Goal: Check status: Check status

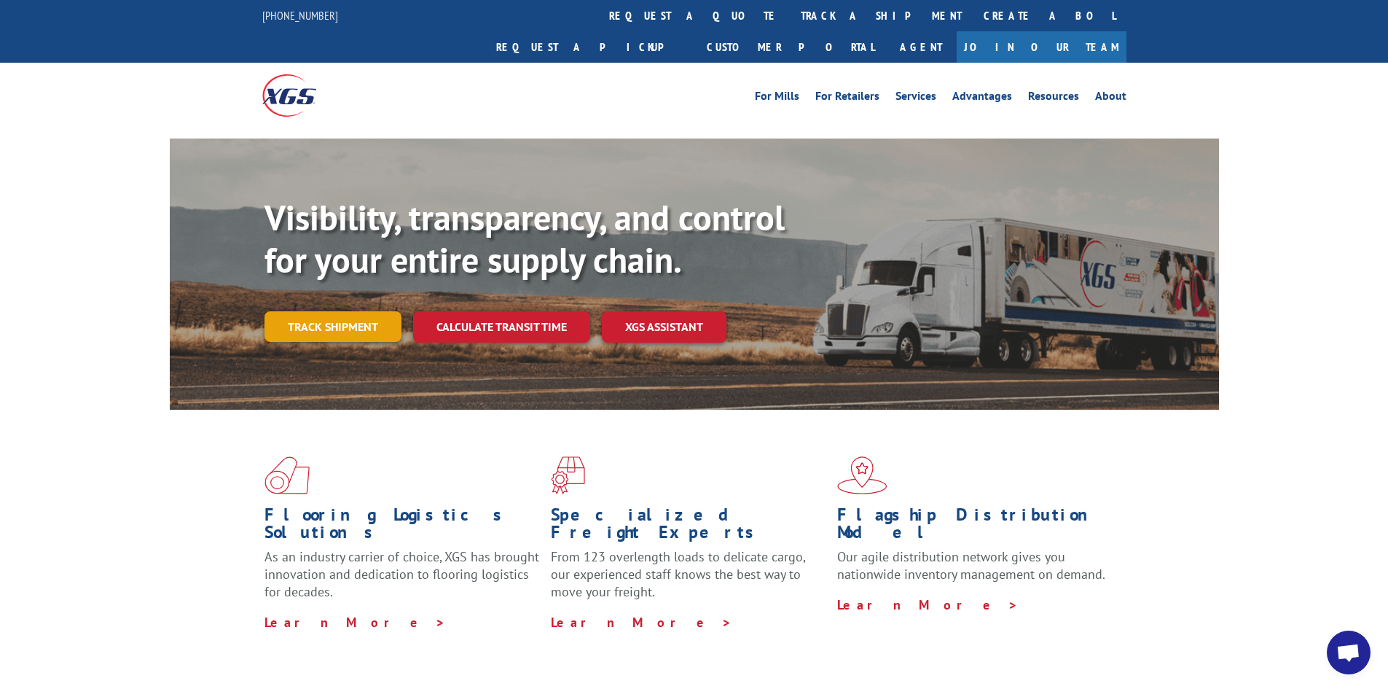
click at [327, 311] on link "Track shipment" at bounding box center [333, 326] width 137 height 31
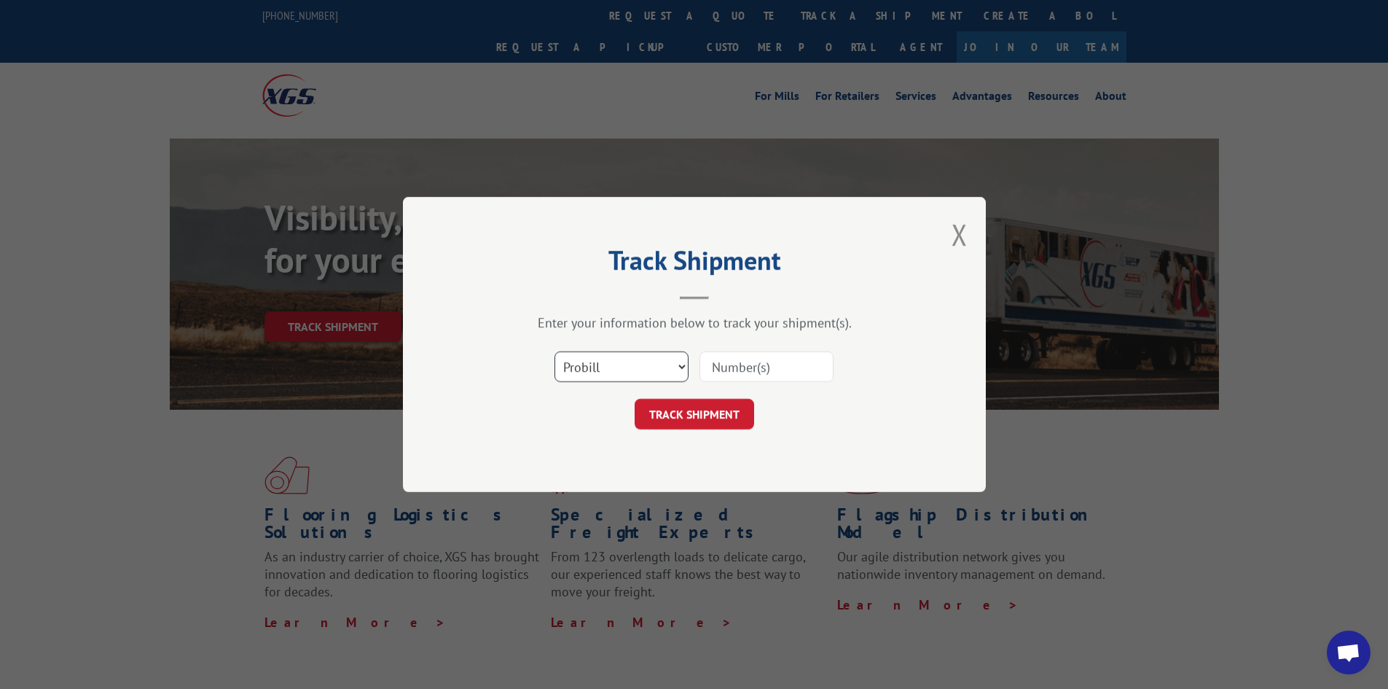
drag, startPoint x: 611, startPoint y: 380, endPoint x: 612, endPoint y: 373, distance: 7.4
click at [611, 380] on select "Select category... Probill BOL PO" at bounding box center [622, 366] width 134 height 31
click at [723, 365] on input at bounding box center [767, 366] width 134 height 31
paste input "15340398"
type input "15340398"
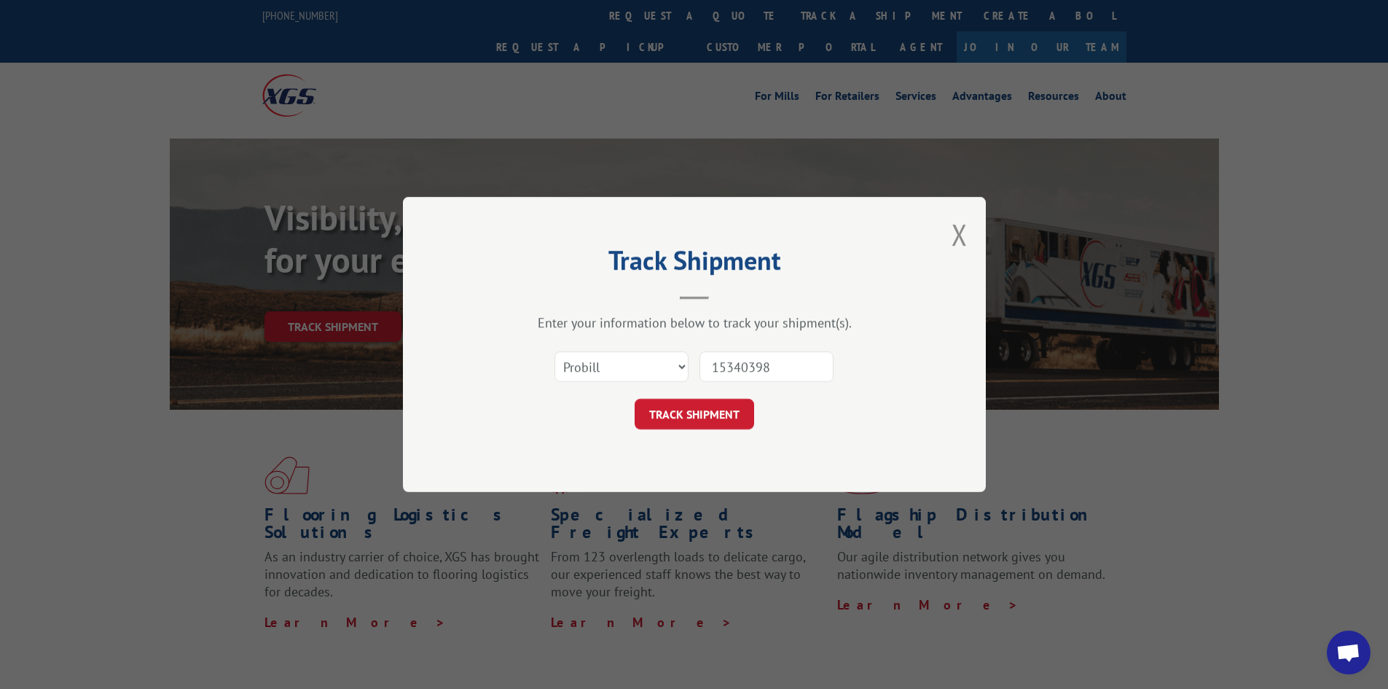
click button "TRACK SHIPMENT" at bounding box center [695, 414] width 120 height 31
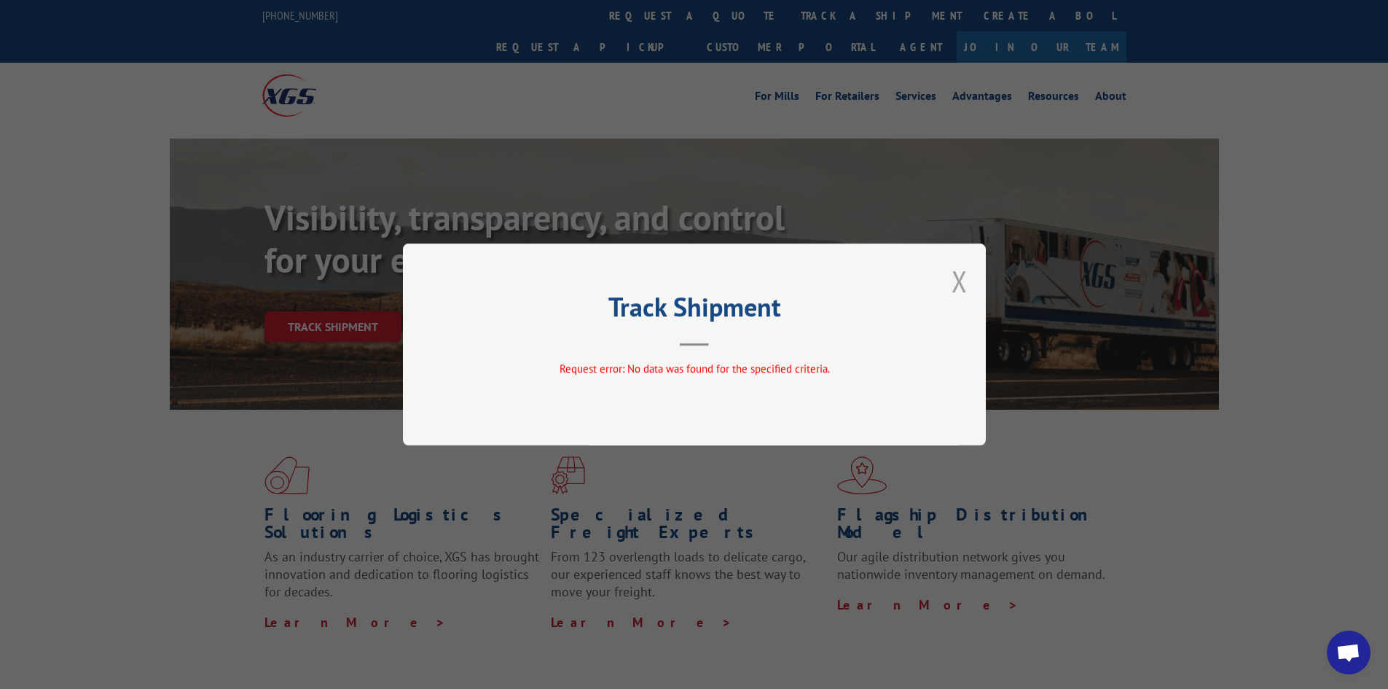
click at [957, 270] on button "Close modal" at bounding box center [960, 281] width 16 height 39
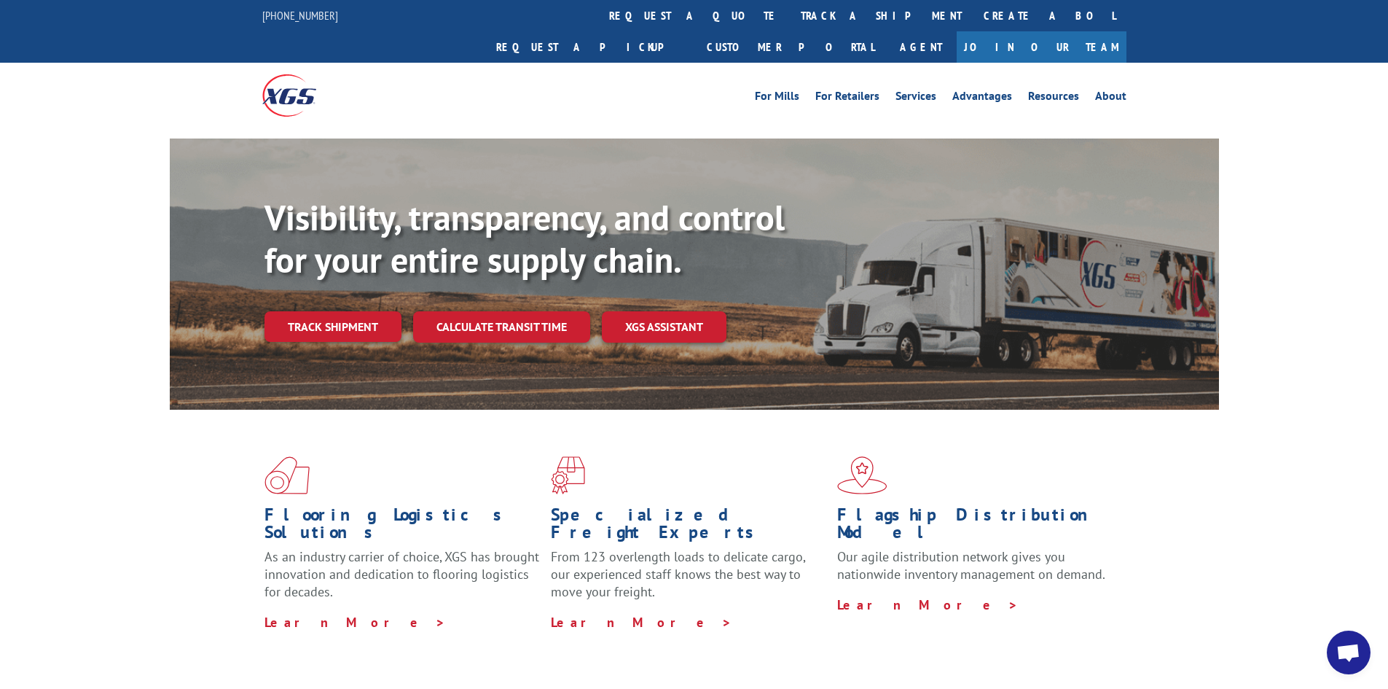
click at [353, 311] on link "Track shipment" at bounding box center [333, 326] width 137 height 31
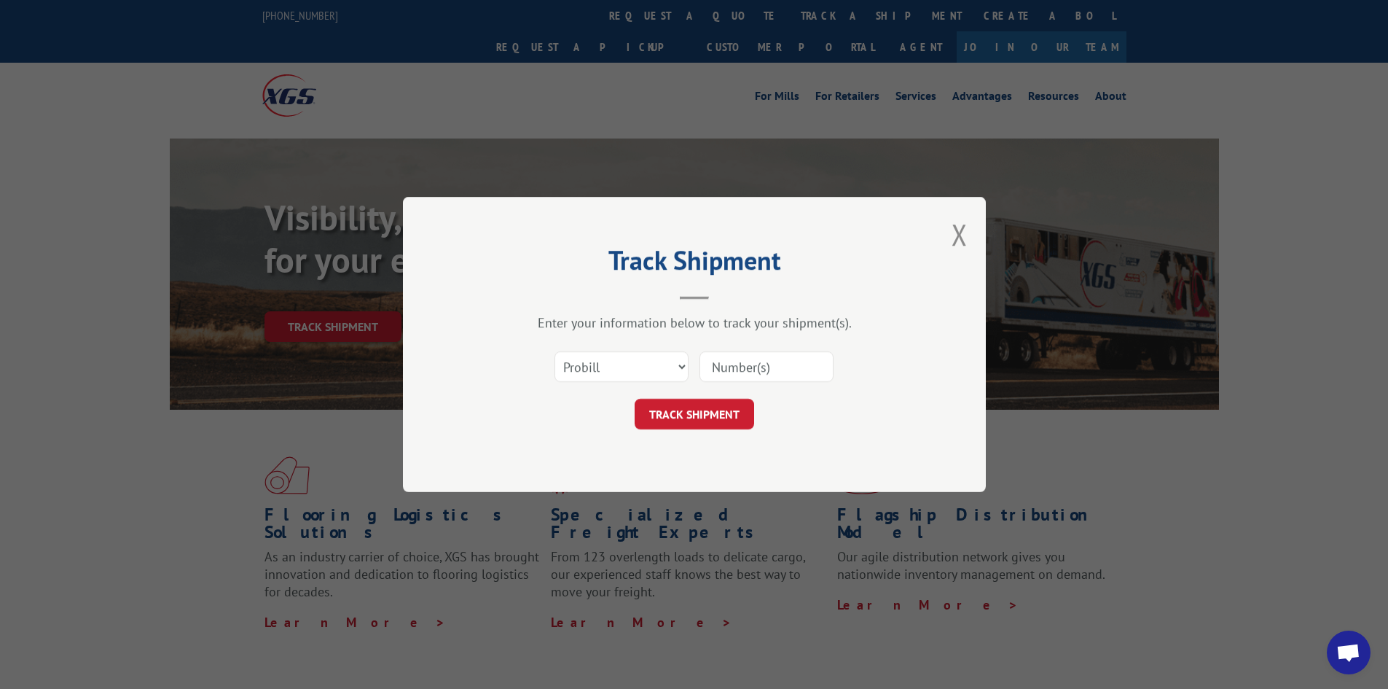
click at [771, 367] on input at bounding box center [767, 366] width 134 height 31
paste input "15340398"
type input "15340398"
click at [721, 410] on button "TRACK SHIPMENT" at bounding box center [695, 414] width 120 height 31
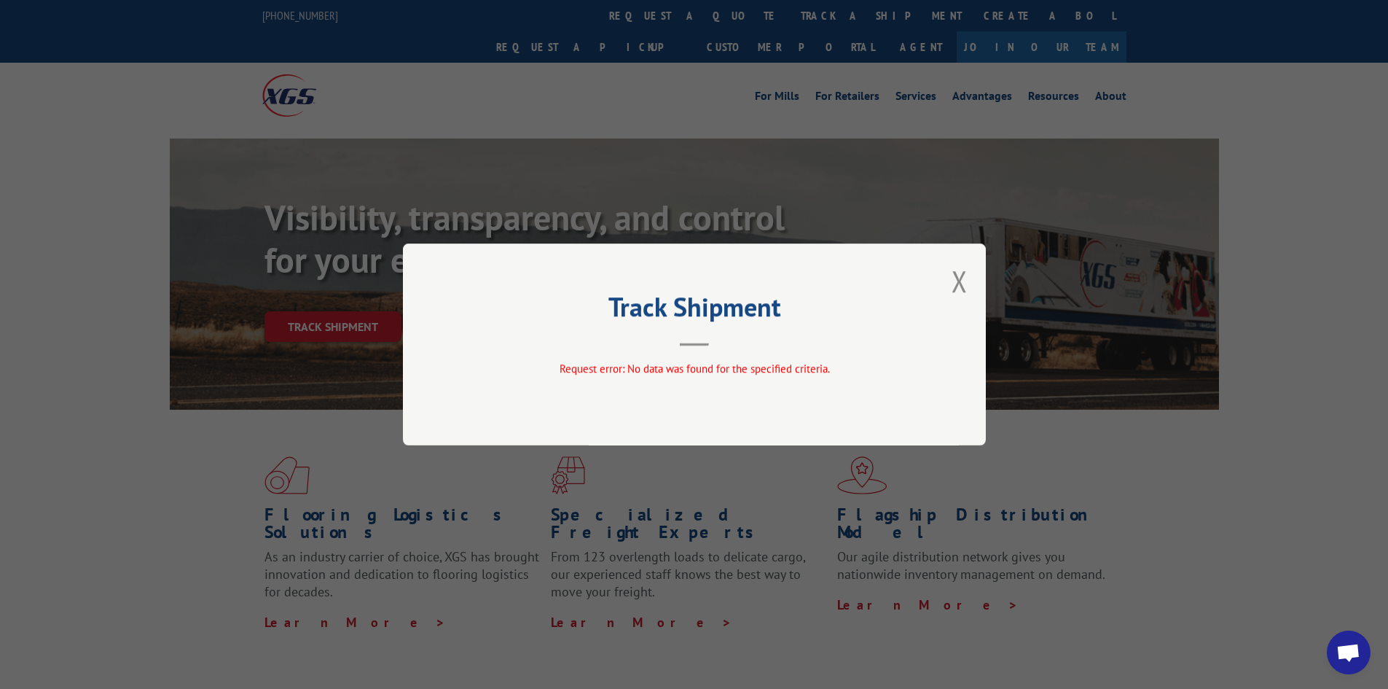
click at [1291, 552] on div "Track Shipment Request error: No data was found for the specified criteria." at bounding box center [694, 344] width 1388 height 689
click at [949, 291] on div "Track Shipment Request error: No data was found for the specified criteria." at bounding box center [694, 344] width 583 height 202
drag, startPoint x: 675, startPoint y: 311, endPoint x: 1102, endPoint y: 520, distance: 475.8
click at [811, 315] on h2 "Track Shipment" at bounding box center [694, 311] width 437 height 28
click at [955, 290] on button "Close modal" at bounding box center [960, 281] width 16 height 39
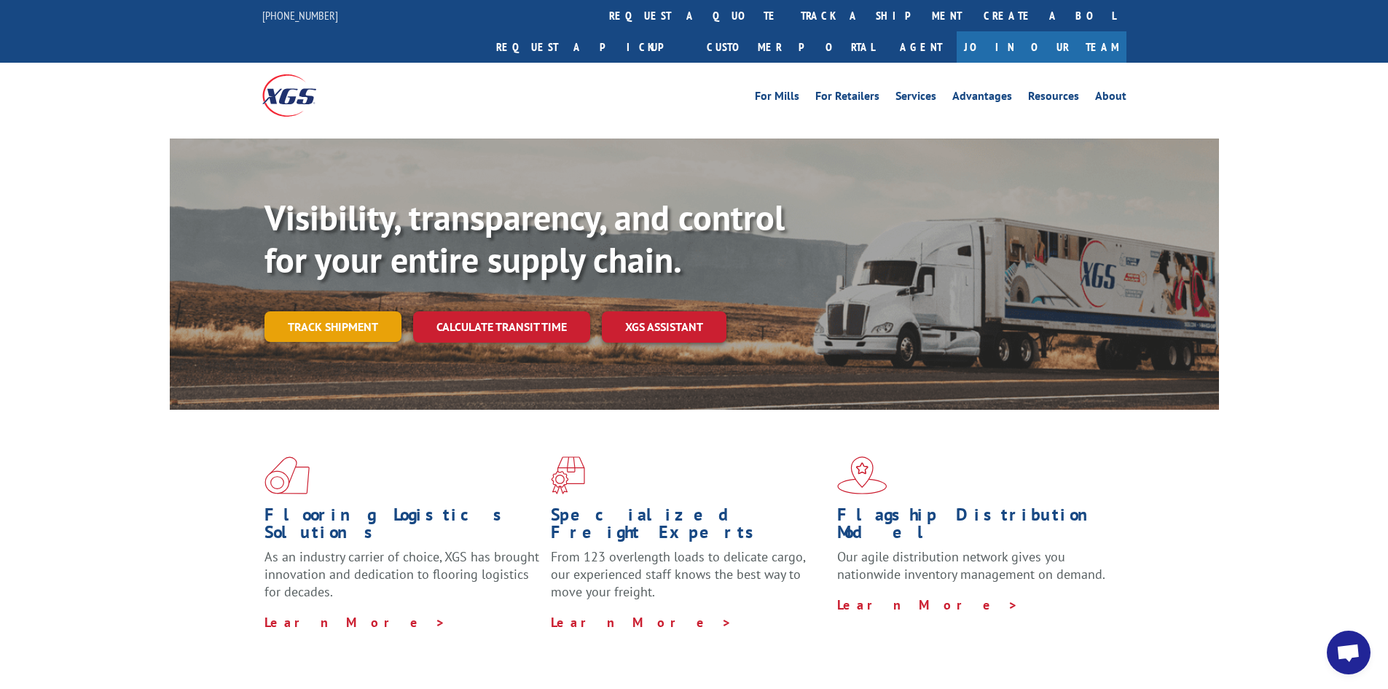
click at [307, 311] on link "Track shipment" at bounding box center [333, 326] width 137 height 31
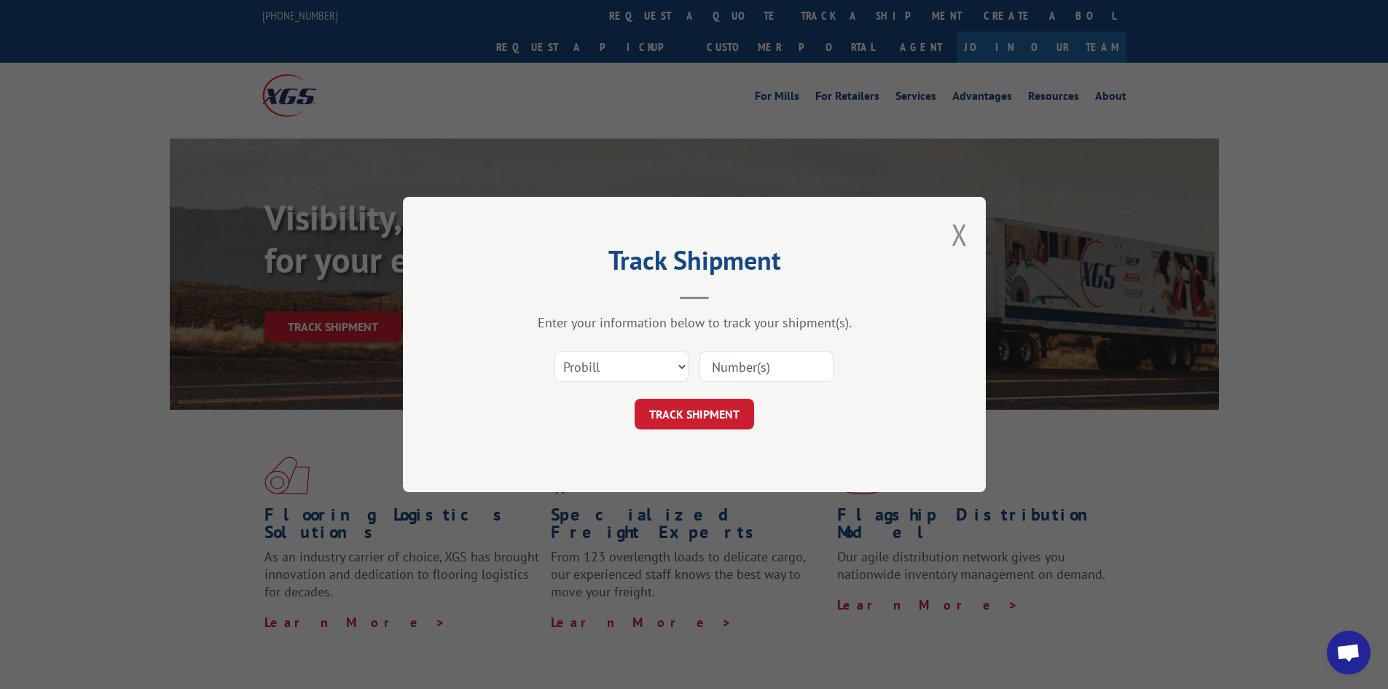
click at [751, 374] on input at bounding box center [767, 366] width 134 height 31
paste input "15340398"
type input "15340398"
click at [715, 402] on button "TRACK SHIPMENT" at bounding box center [695, 414] width 120 height 31
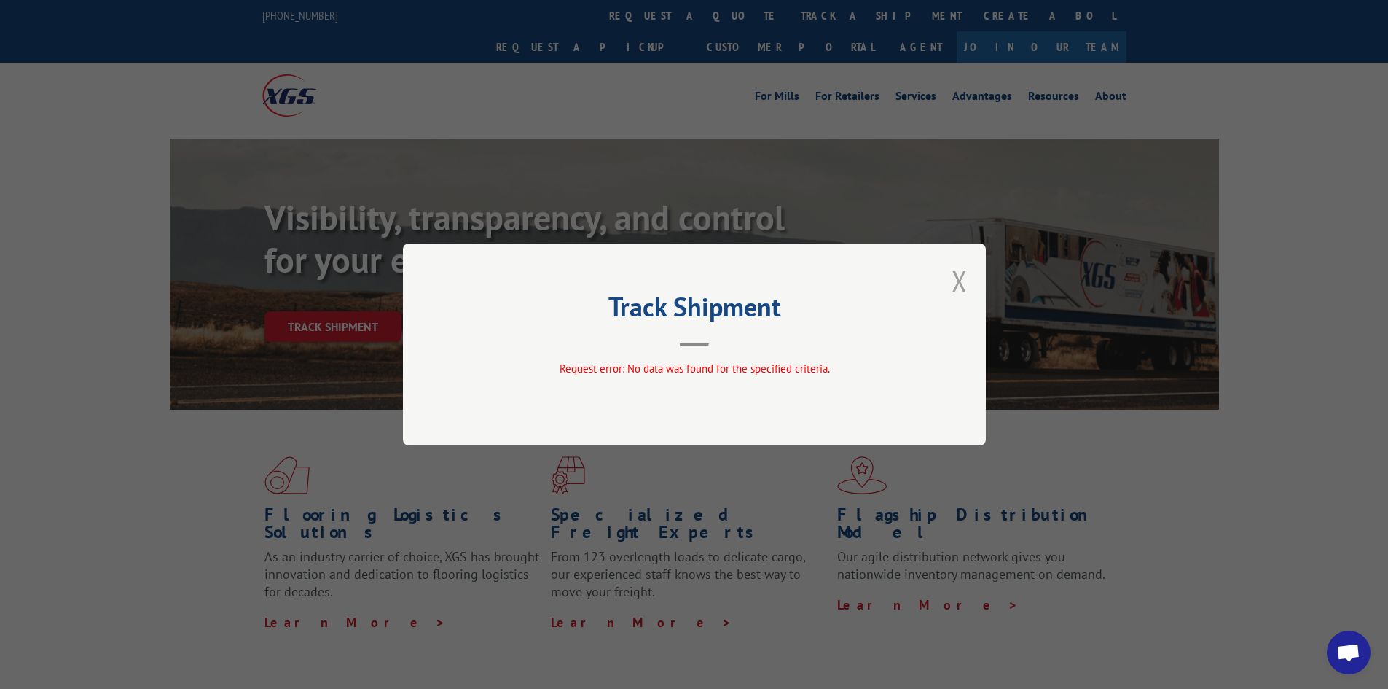
click at [964, 291] on button "Close modal" at bounding box center [960, 281] width 16 height 39
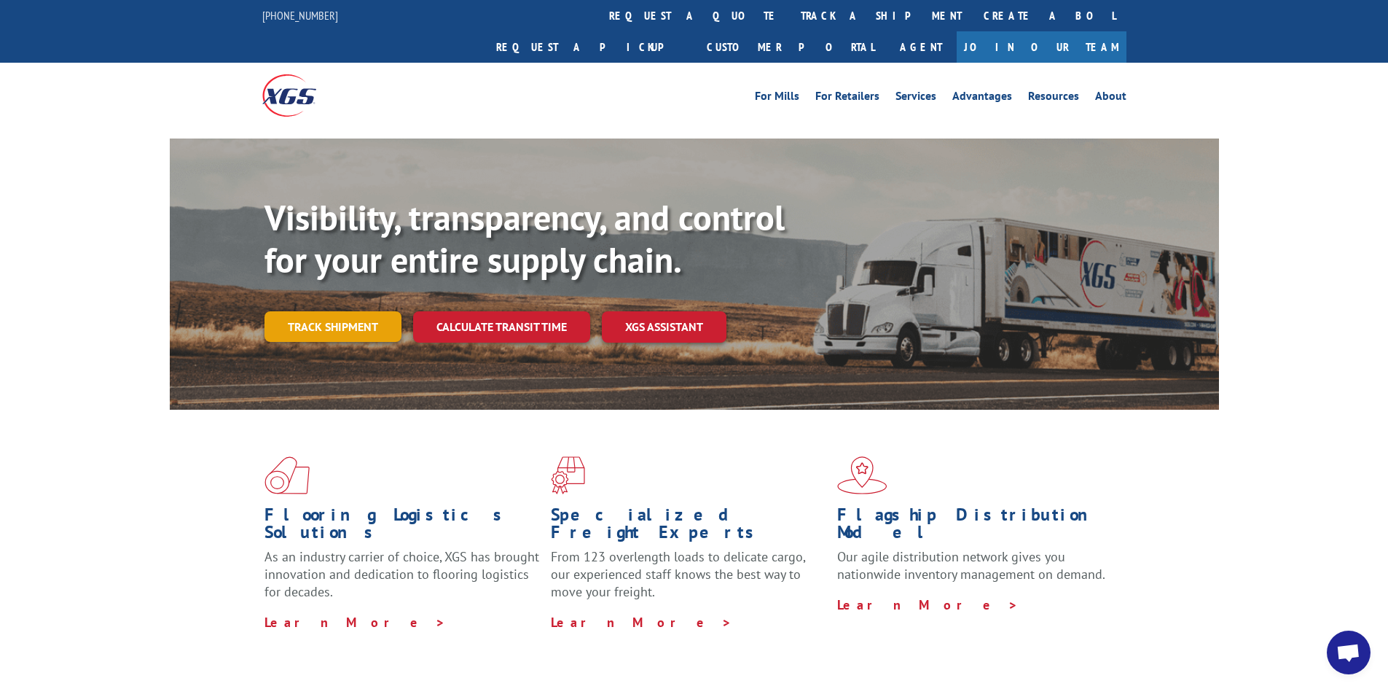
click at [299, 311] on link "Track shipment" at bounding box center [333, 326] width 137 height 31
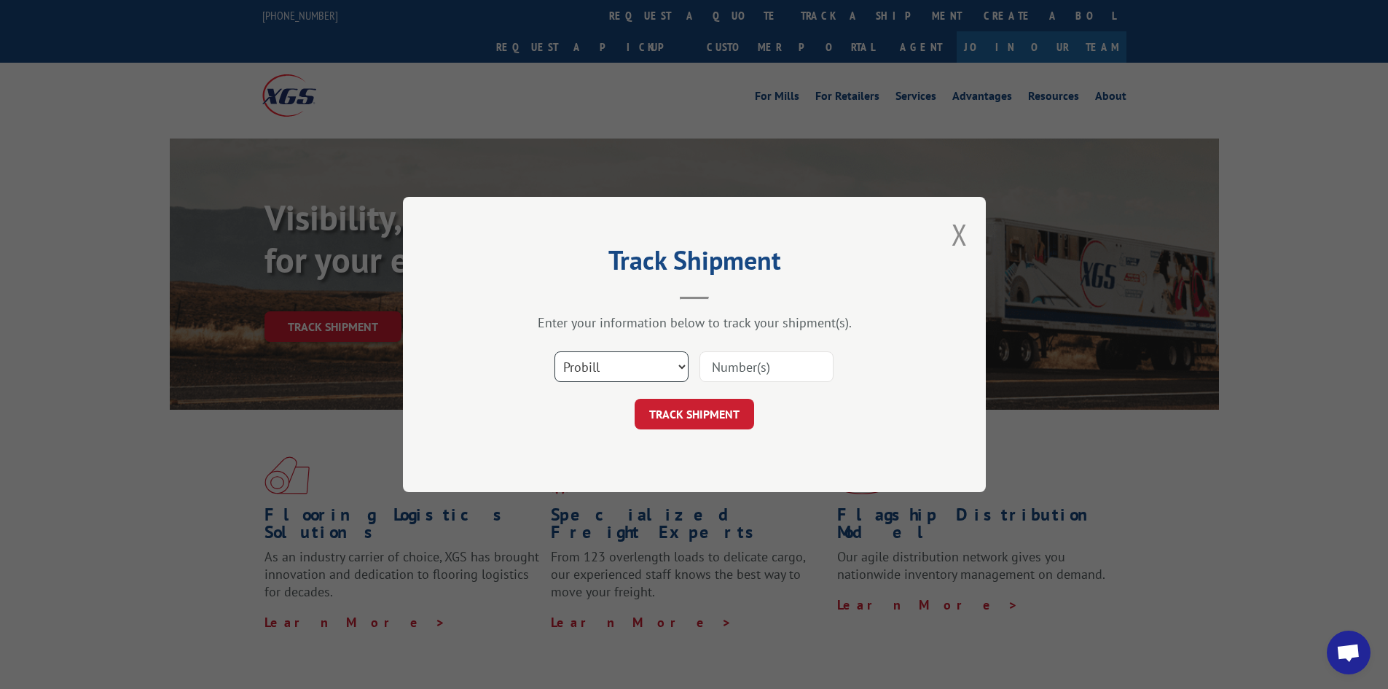
click at [657, 367] on select "Select category... Probill BOL PO" at bounding box center [622, 366] width 134 height 31
select select "po"
click at [555, 351] on select "Select category... Probill BOL PO" at bounding box center [622, 366] width 134 height 31
click at [748, 364] on input at bounding box center [767, 366] width 134 height 31
paste input "58512321"
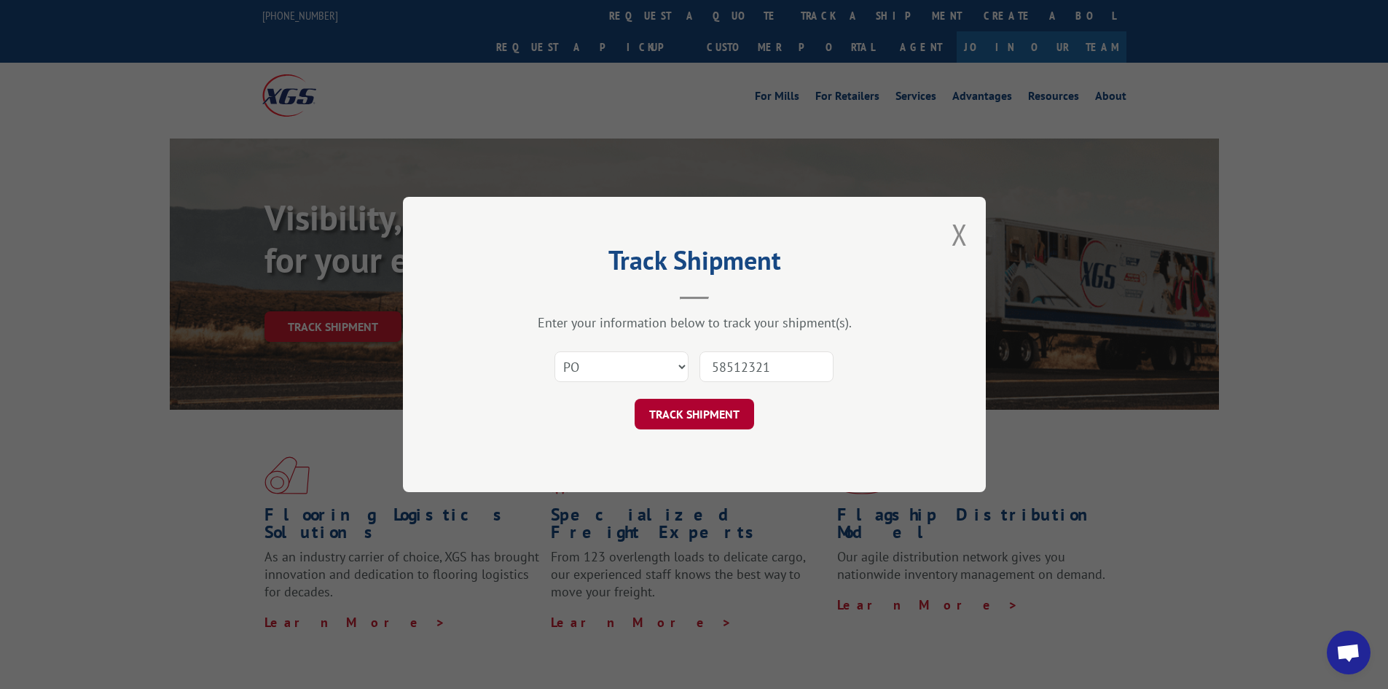
type input "58512321"
drag, startPoint x: 718, startPoint y: 405, endPoint x: 774, endPoint y: 399, distance: 56.5
click at [716, 405] on button "TRACK SHIPMENT" at bounding box center [695, 414] width 120 height 31
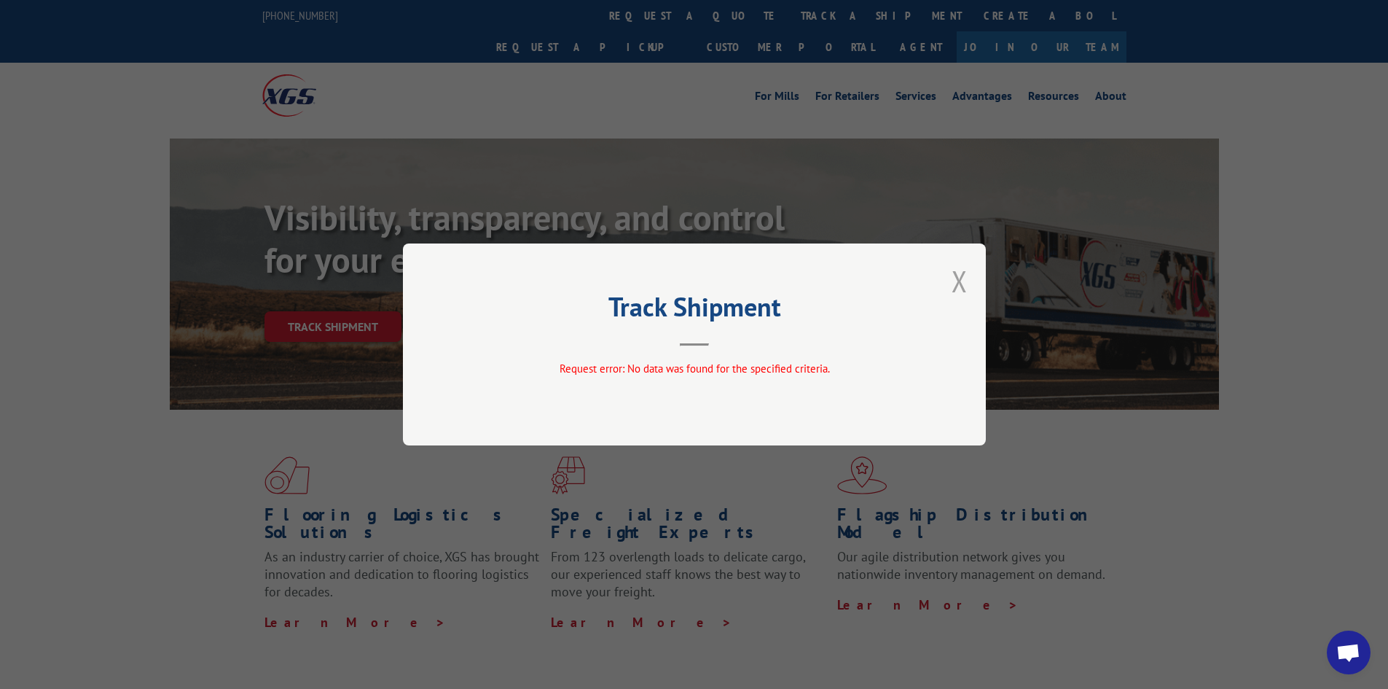
click at [957, 280] on button "Close modal" at bounding box center [960, 281] width 16 height 39
